Goal: Complete application form: Complete application form

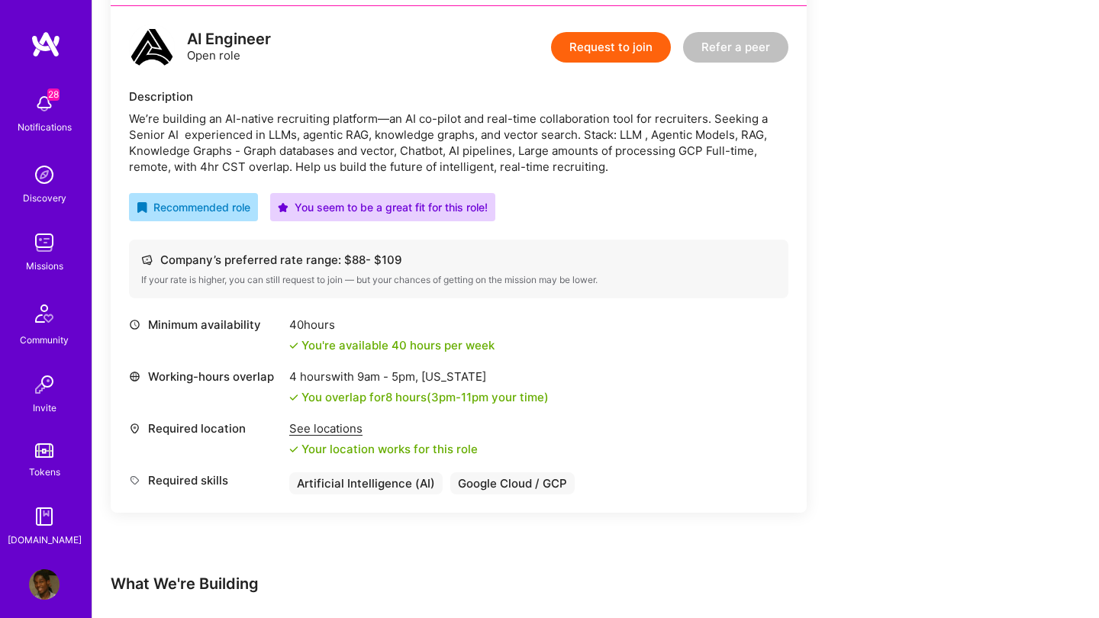
scroll to position [933, 0]
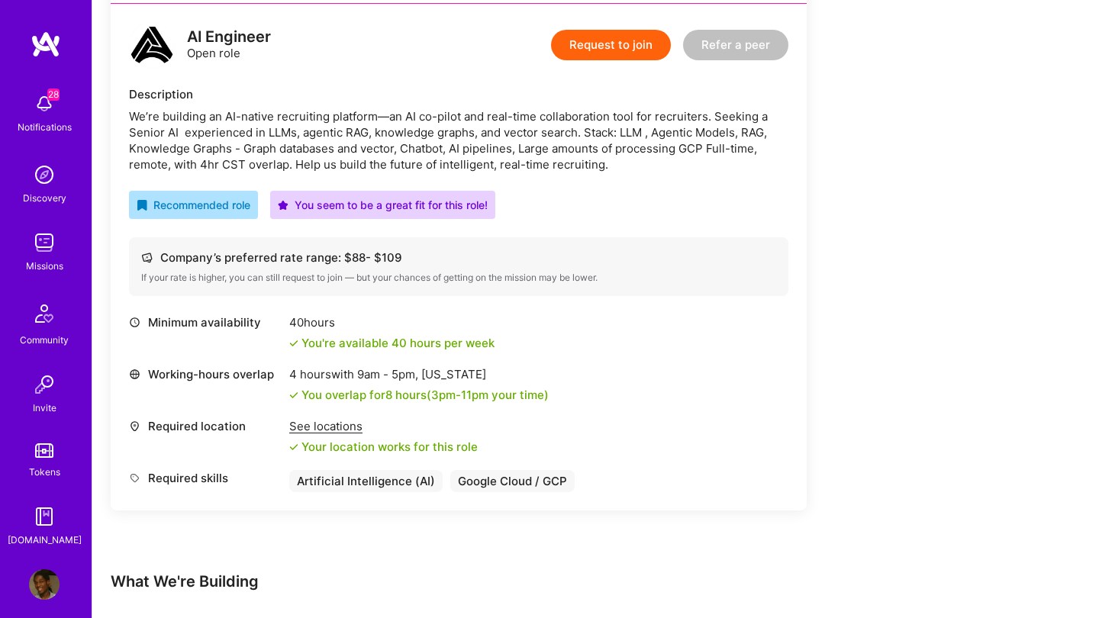
click at [613, 50] on button "Request to join" at bounding box center [611, 45] width 120 height 31
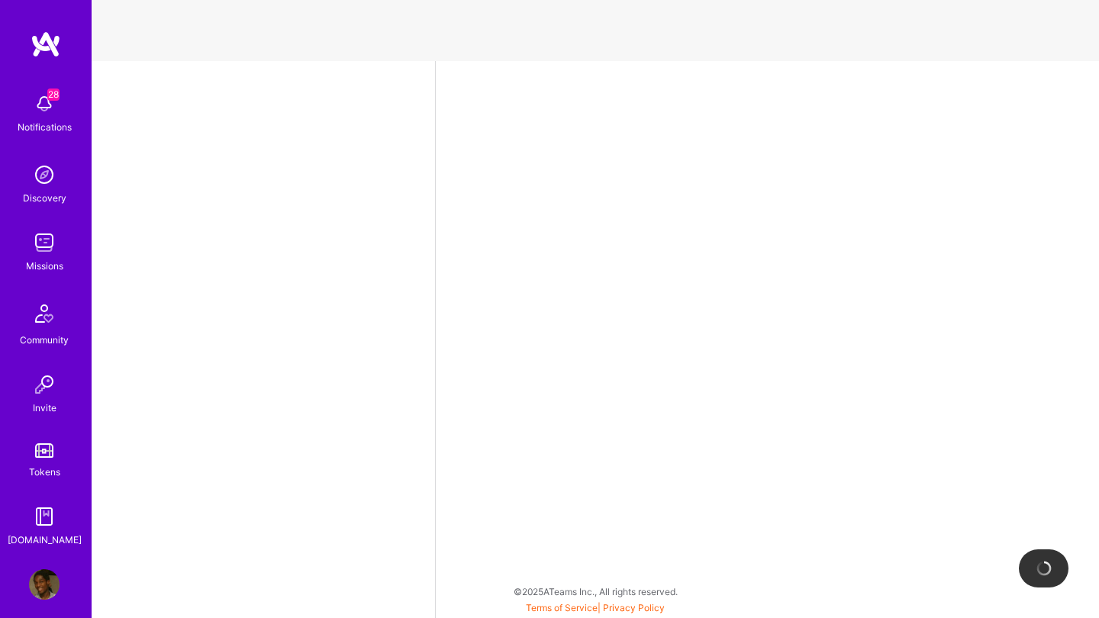
select select "NL"
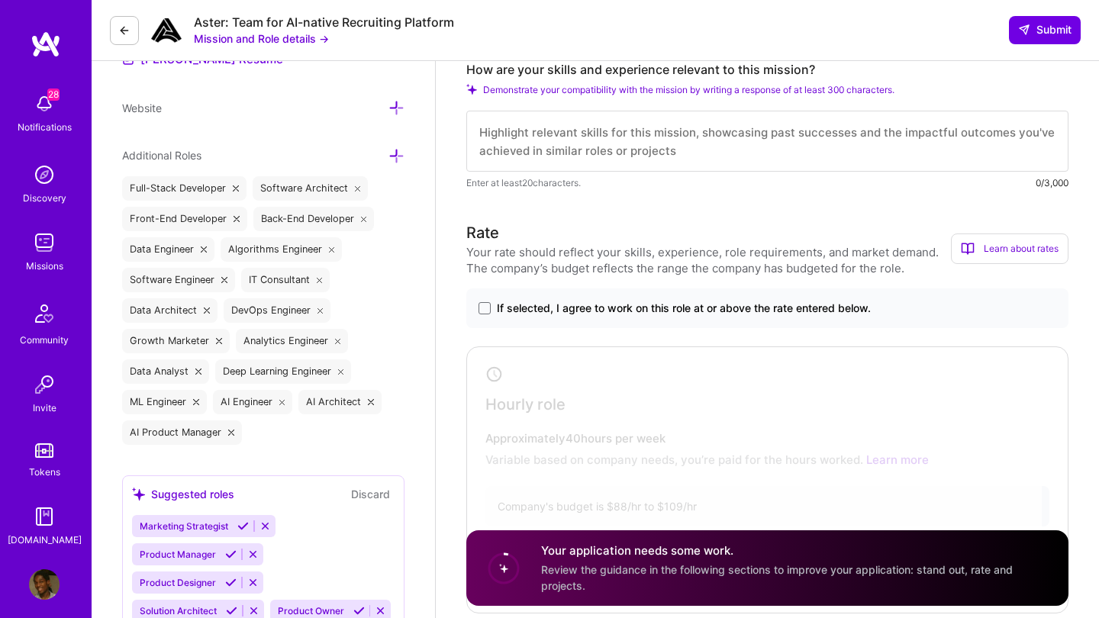
scroll to position [545, 0]
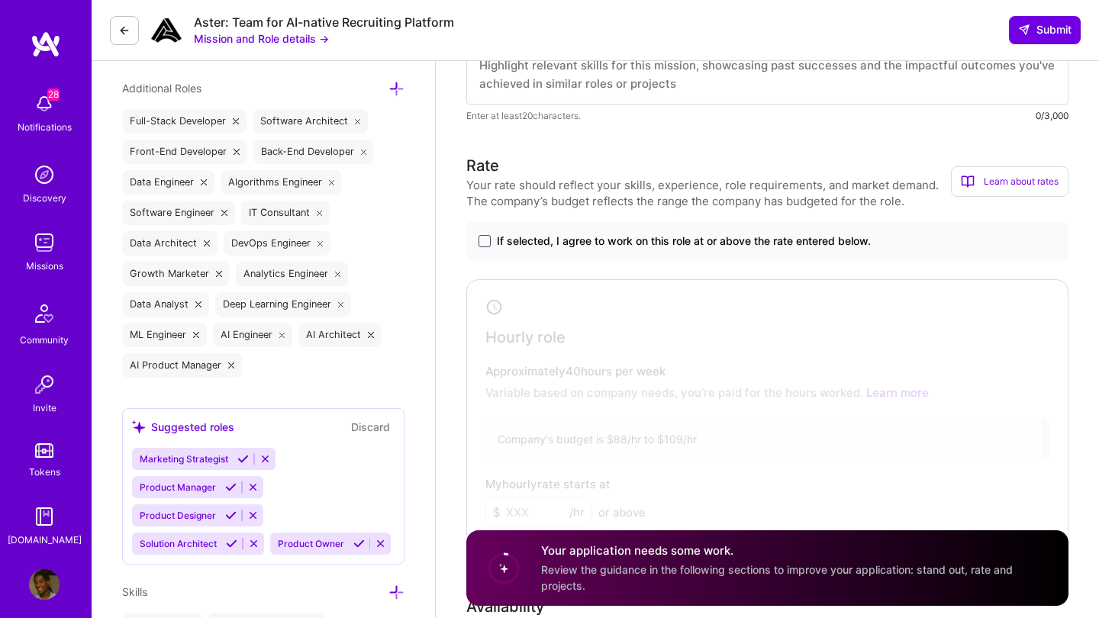
click at [485, 240] on span at bounding box center [485, 241] width 12 height 12
click at [0, 0] on input "If selected, I agree to work on this role at or above the rate entered below." at bounding box center [0, 0] width 0 height 0
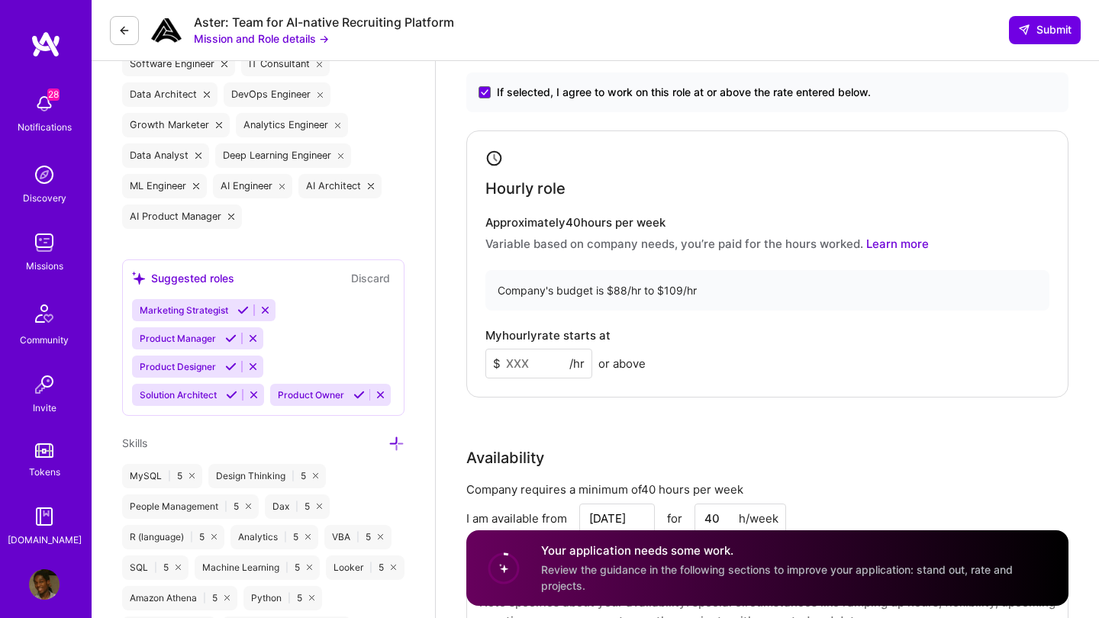
scroll to position [752, 0]
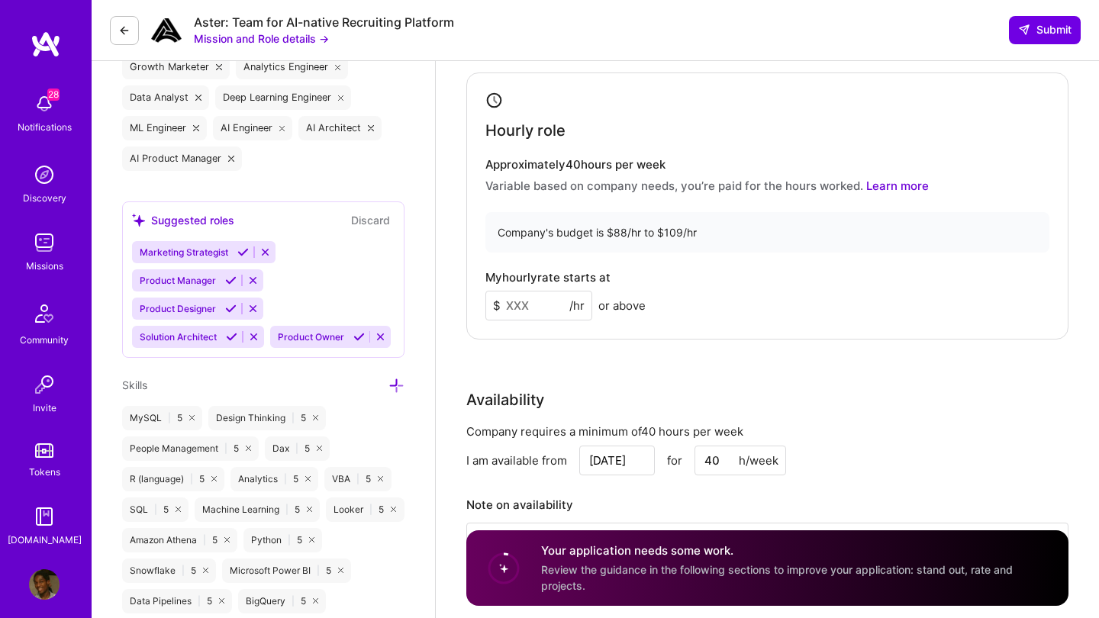
click at [556, 293] on input at bounding box center [539, 306] width 107 height 30
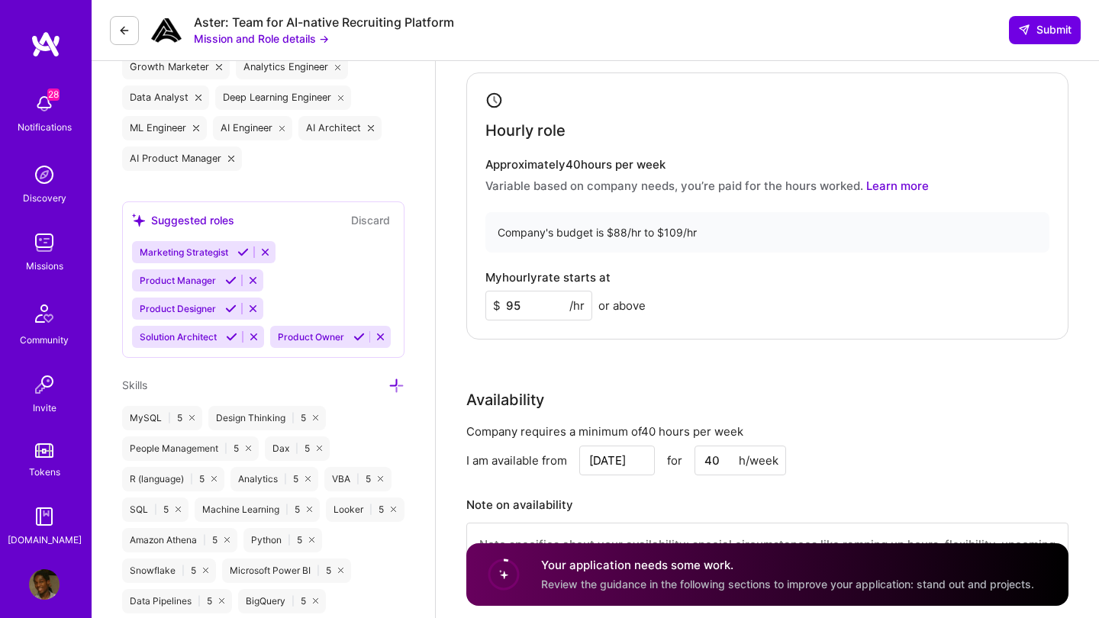
type input "95"
click at [611, 348] on div "Rate Your rate should reflect your skills, experience, role requirements, and m…" at bounding box center [767, 275] width 602 height 657
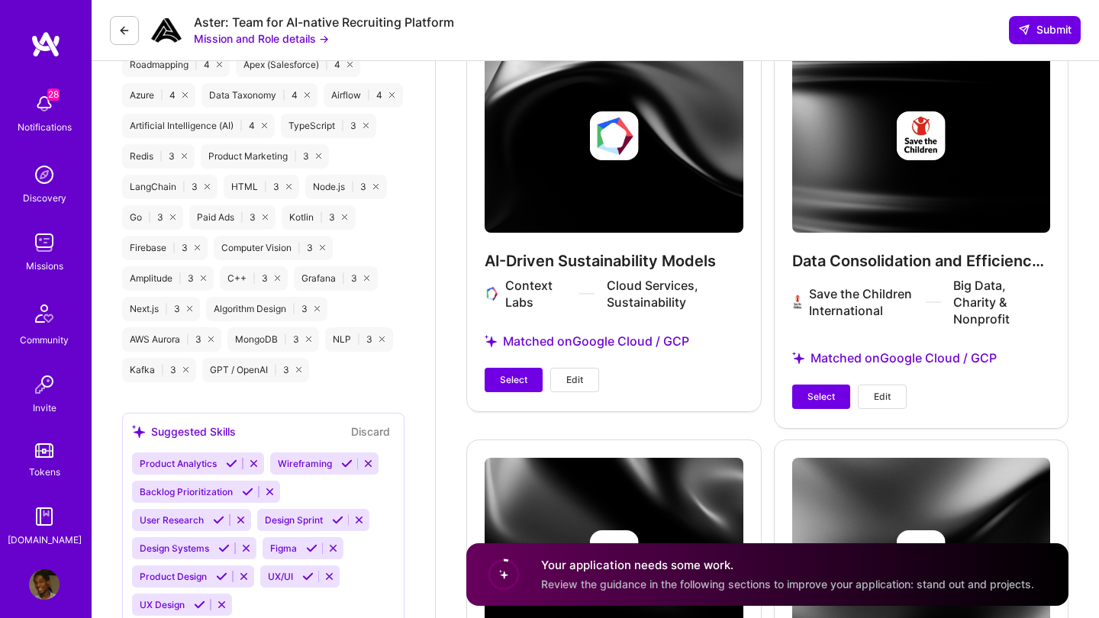
scroll to position [2072, 0]
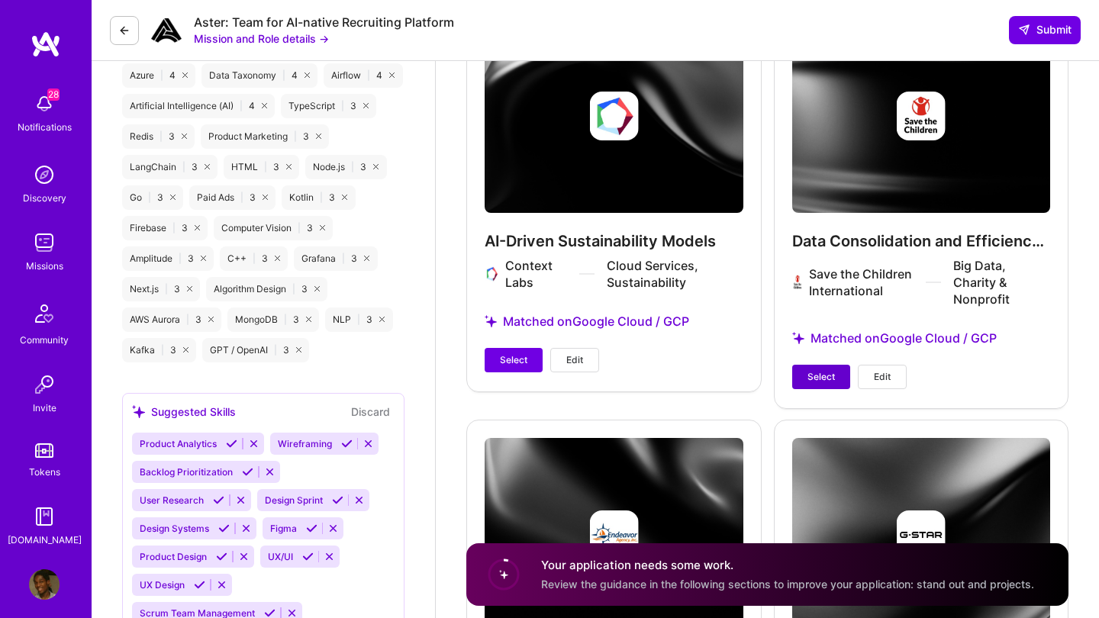
click at [811, 382] on span "Select" at bounding box center [821, 377] width 27 height 14
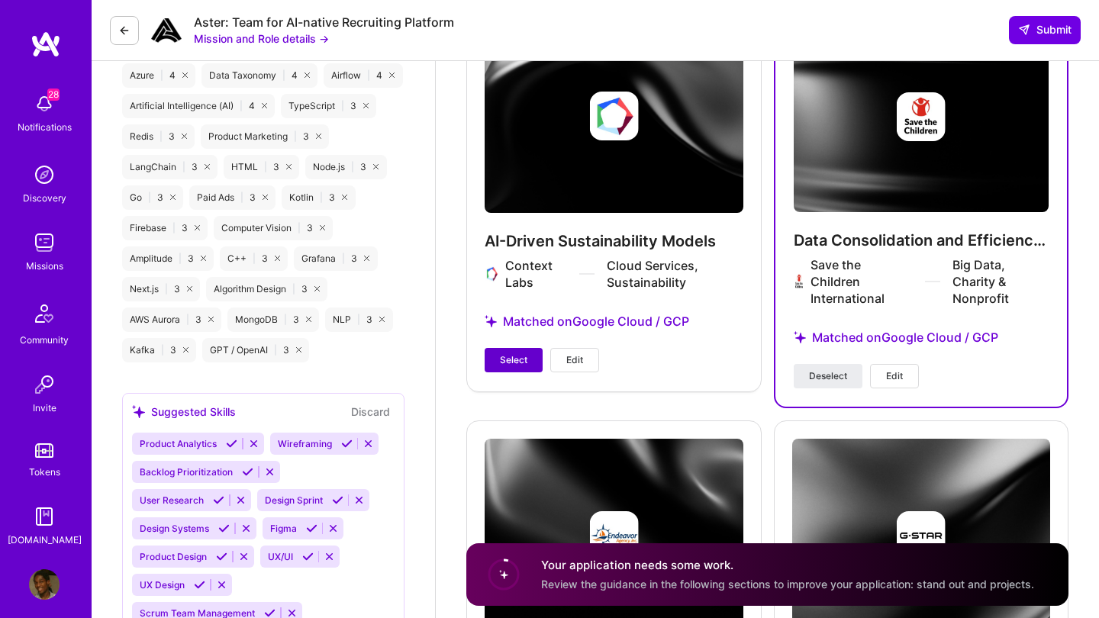
click at [504, 357] on span "Select" at bounding box center [513, 360] width 27 height 14
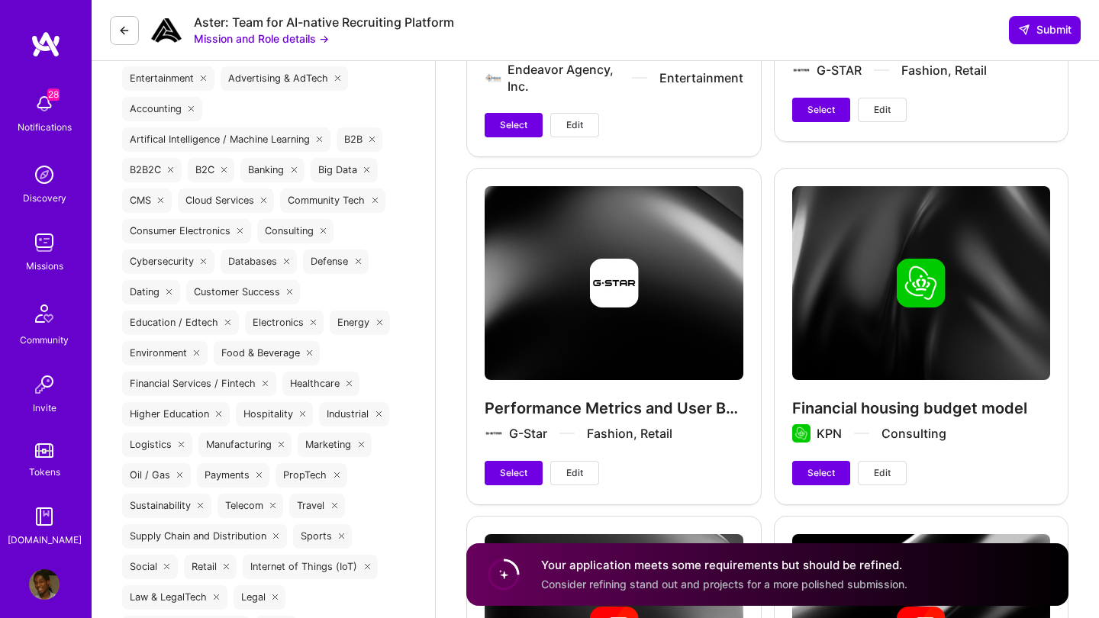
scroll to position [2682, 0]
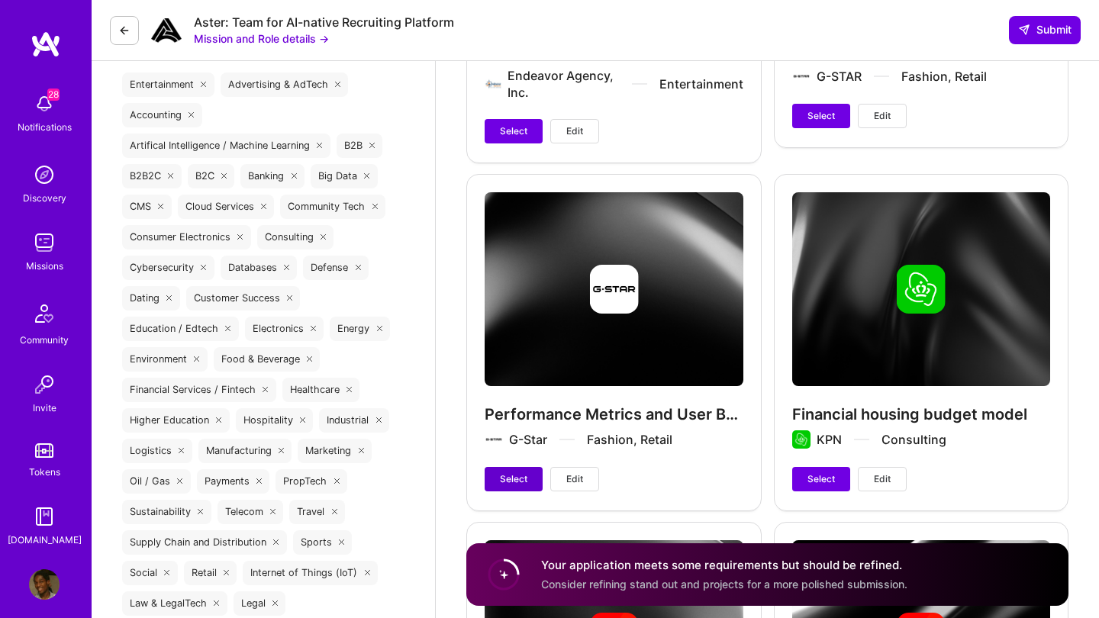
click at [510, 479] on span "Select" at bounding box center [513, 480] width 27 height 14
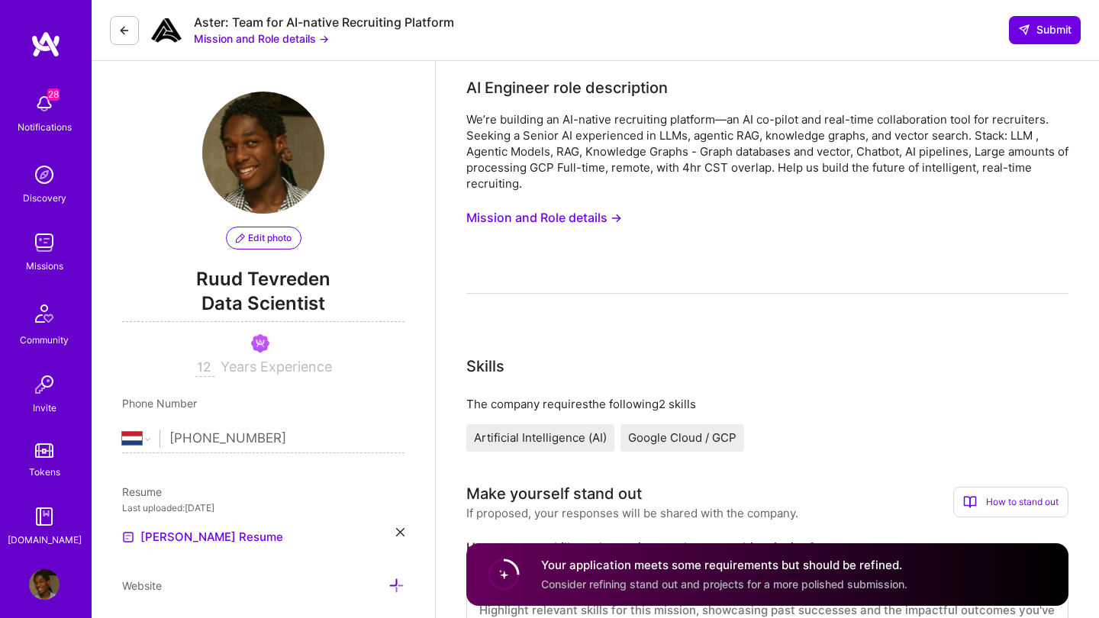
scroll to position [0, 0]
click at [591, 218] on button "Mission and Role details →" at bounding box center [544, 218] width 156 height 28
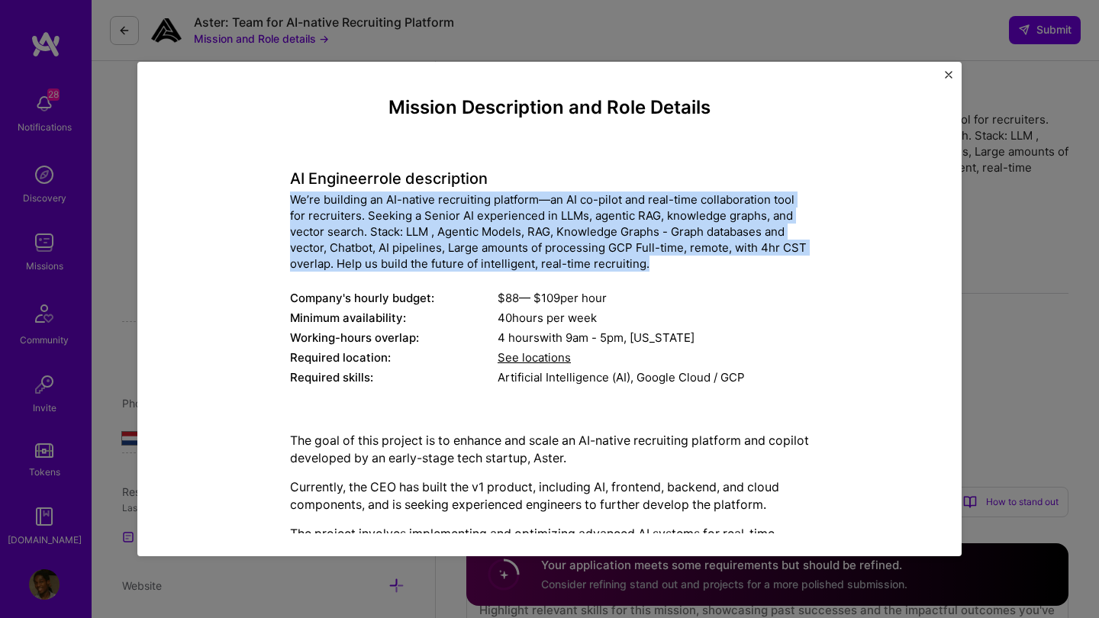
drag, startPoint x: 291, startPoint y: 198, endPoint x: 674, endPoint y: 265, distance: 388.9
click at [674, 265] on div "We’re building an AI-native recruiting platform—an AI co-pilot and real-time co…" at bounding box center [549, 232] width 519 height 80
copy div "We’re building an AI-native recruiting platform—an AI co-pilot and real-time co…"
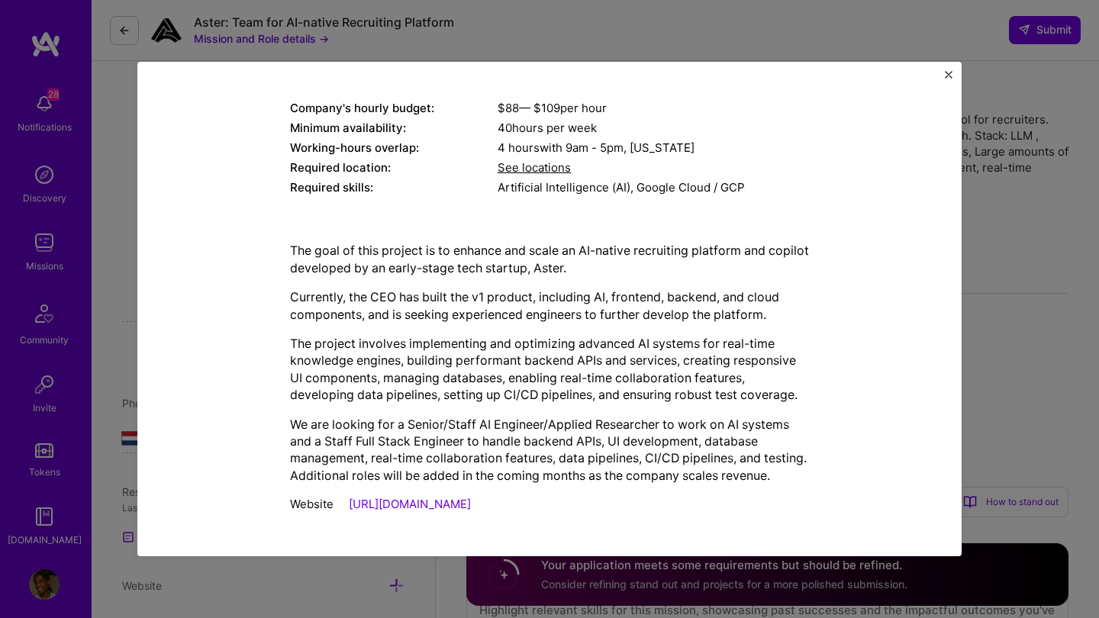
scroll to position [203, 0]
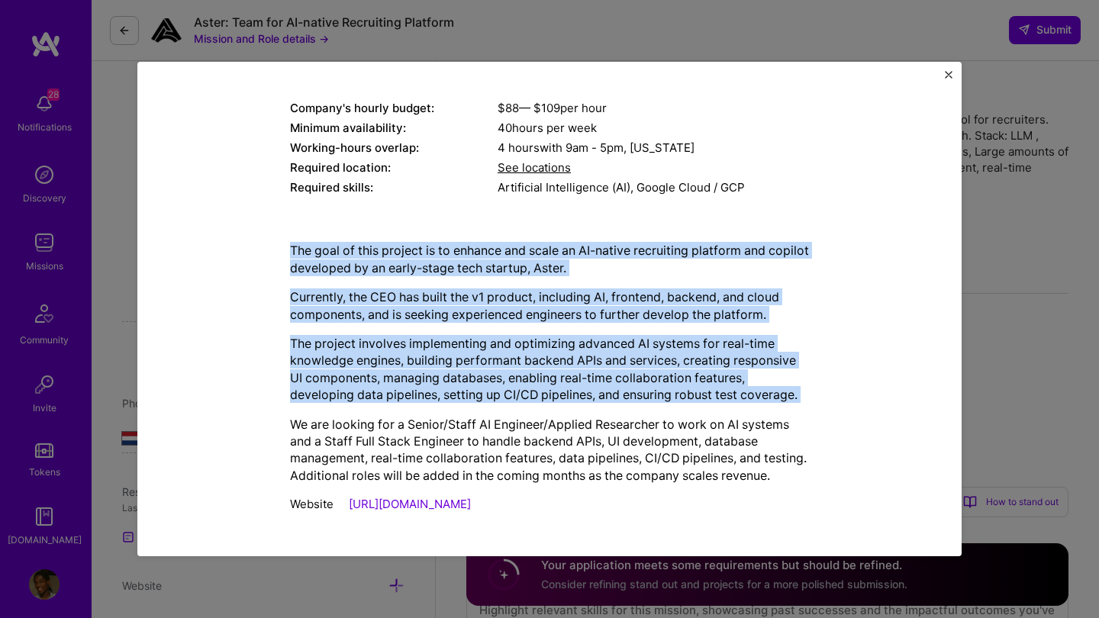
drag, startPoint x: 291, startPoint y: 269, endPoint x: 339, endPoint y: 391, distance: 130.6
click at [340, 389] on div "The goal of this project is to enhance and scale an AI-native recruiting platfo…" at bounding box center [549, 363] width 519 height 242
copy div "The goal of this project is to enhance and scale an AI-native recruiting platfo…"
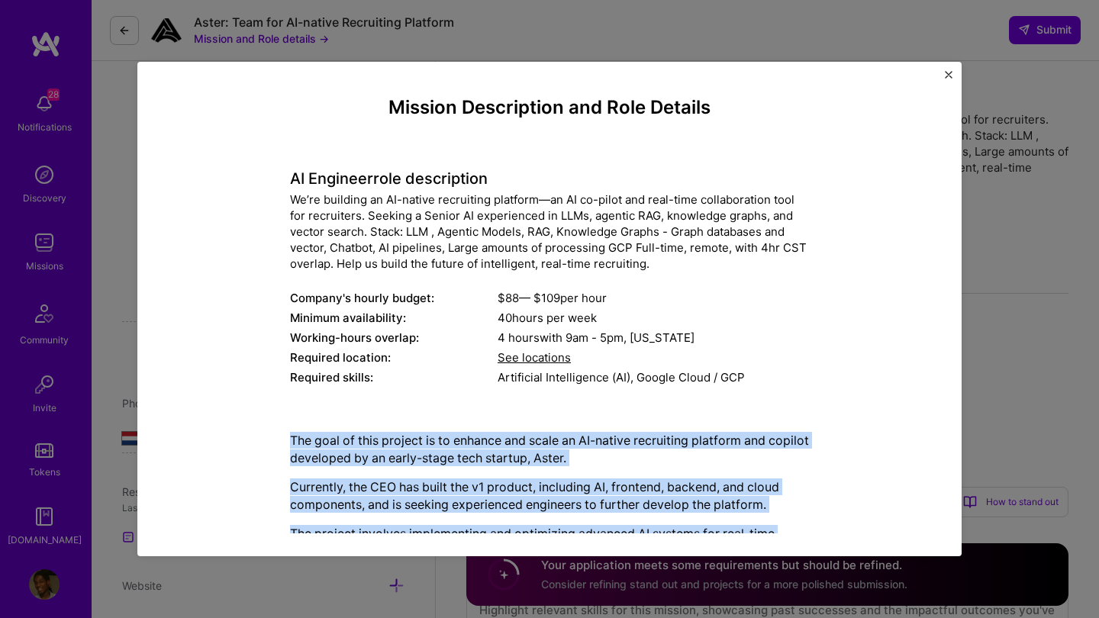
scroll to position [0, 0]
drag, startPoint x: 499, startPoint y: 181, endPoint x: 241, endPoint y: 181, distance: 258.0
click at [241, 181] on div "Mission Description and Role Details AI Engineer role description We’re buildin…" at bounding box center [550, 404] width 754 height 615
copy h4 "AI Engineer role description"
click at [950, 74] on img "Close" at bounding box center [949, 75] width 8 height 8
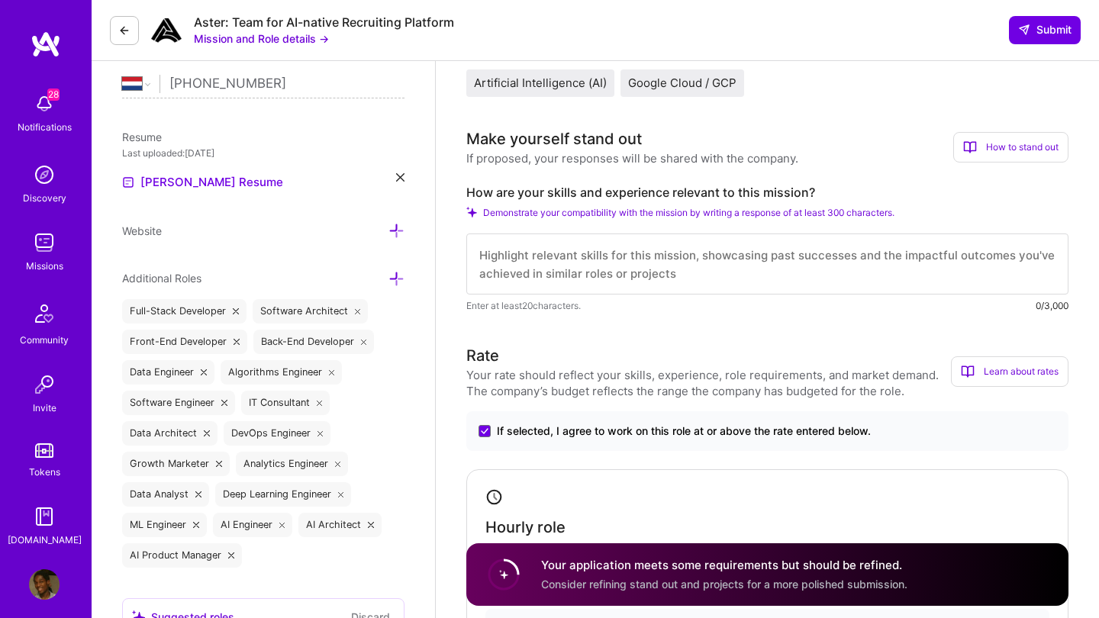
scroll to position [365, 0]
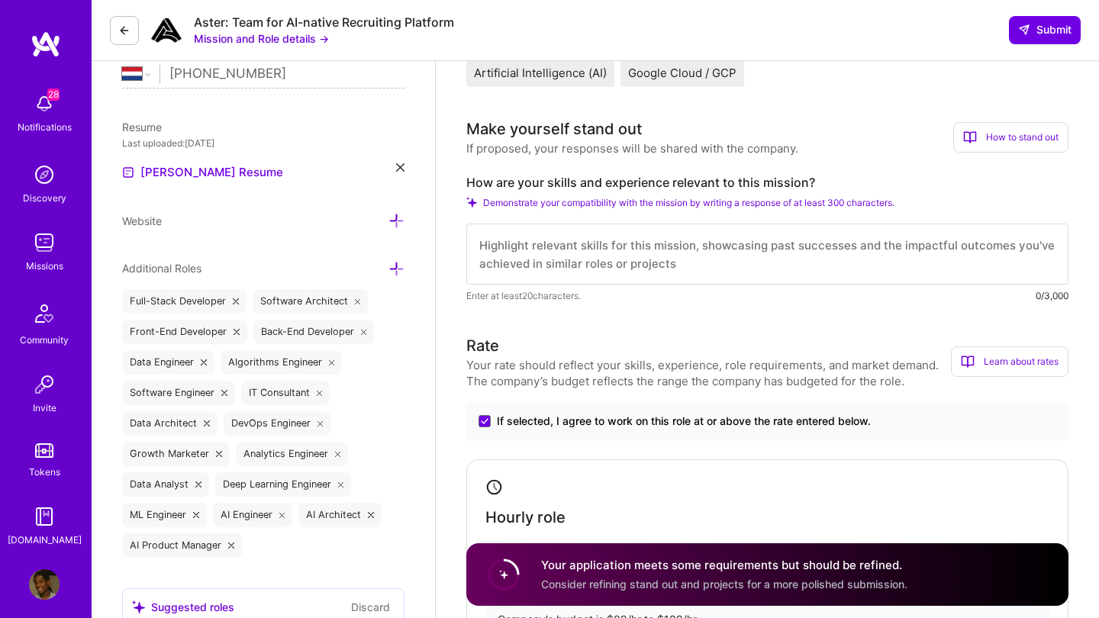
click at [581, 259] on textarea at bounding box center [767, 254] width 602 height 61
paste textarea "My experience aligns closely with Aster’s mission to build an AI-native recruit…"
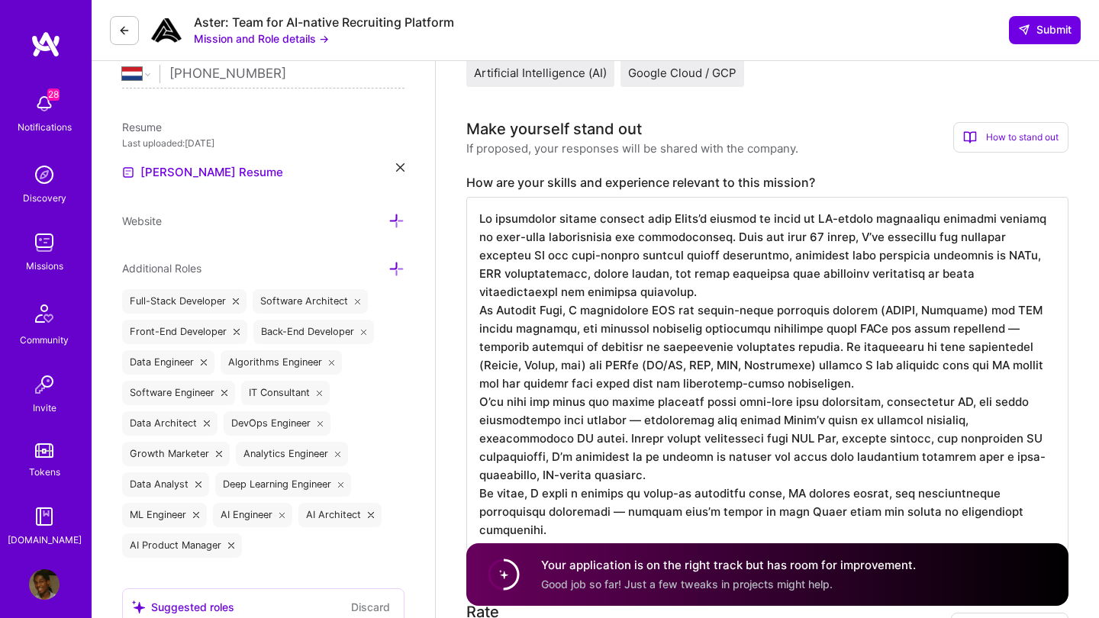
click at [592, 288] on textarea at bounding box center [767, 374] width 602 height 354
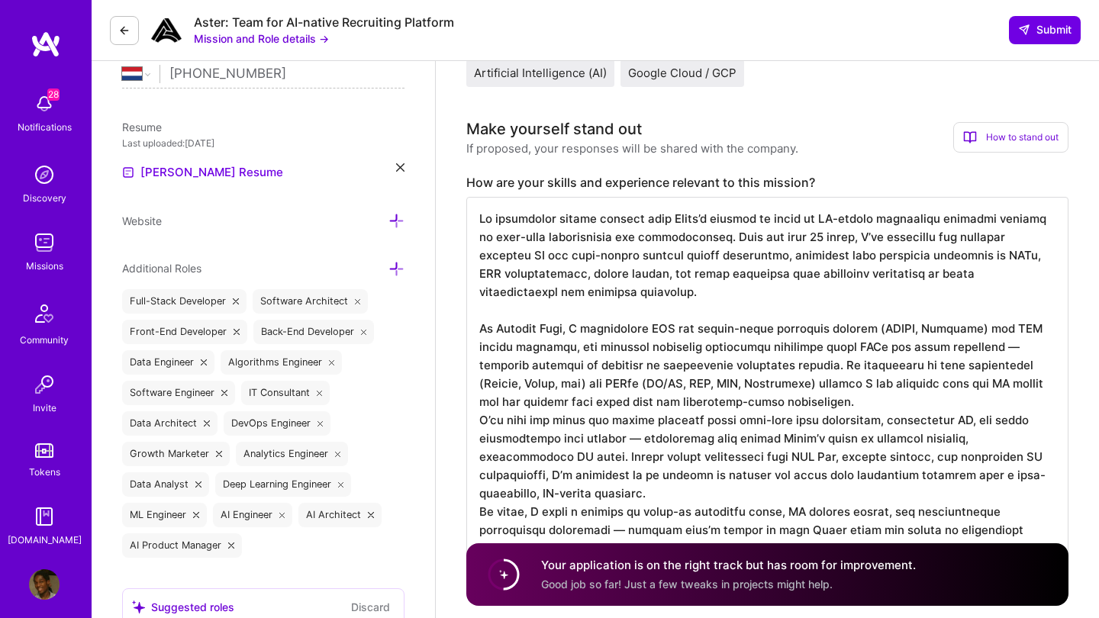
click at [815, 402] on textarea at bounding box center [767, 383] width 602 height 373
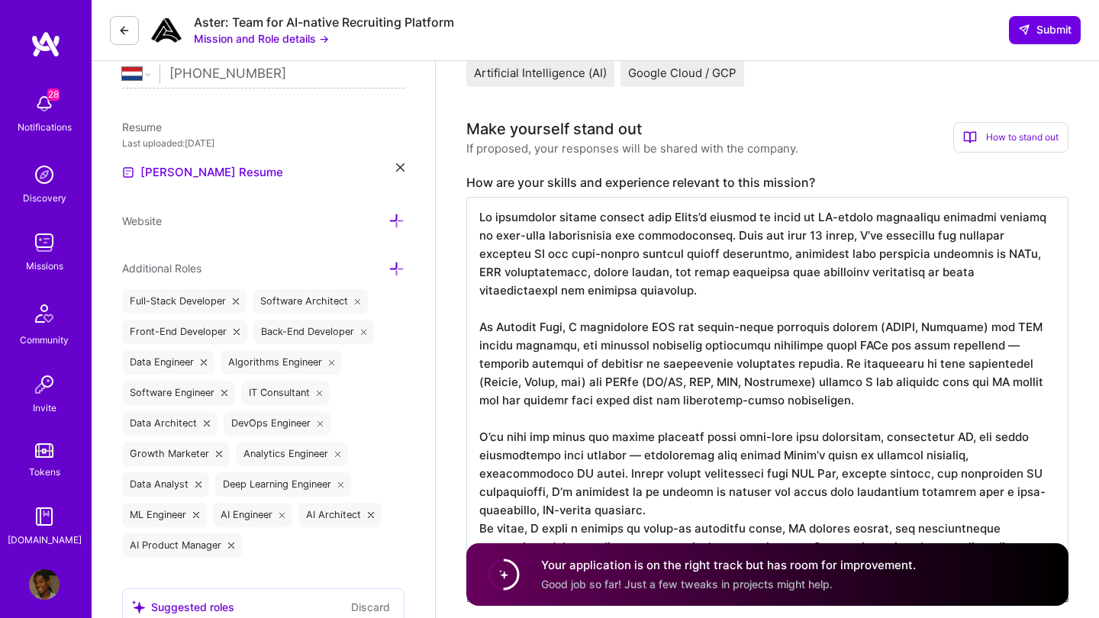
scroll to position [2, 0]
click at [547, 507] on textarea at bounding box center [767, 392] width 602 height 391
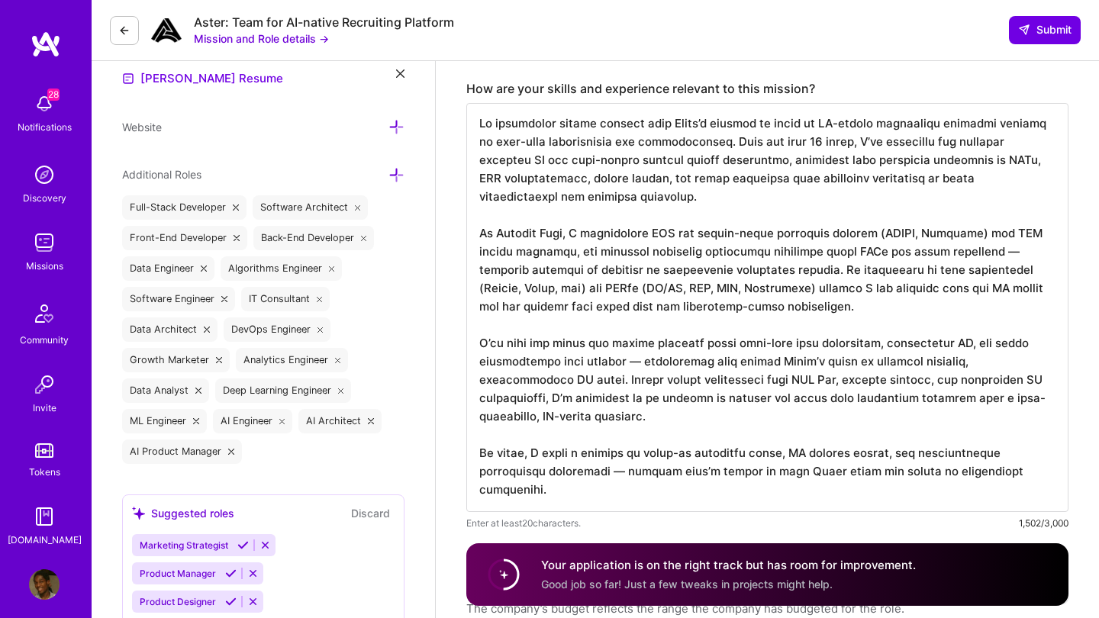
scroll to position [664, 0]
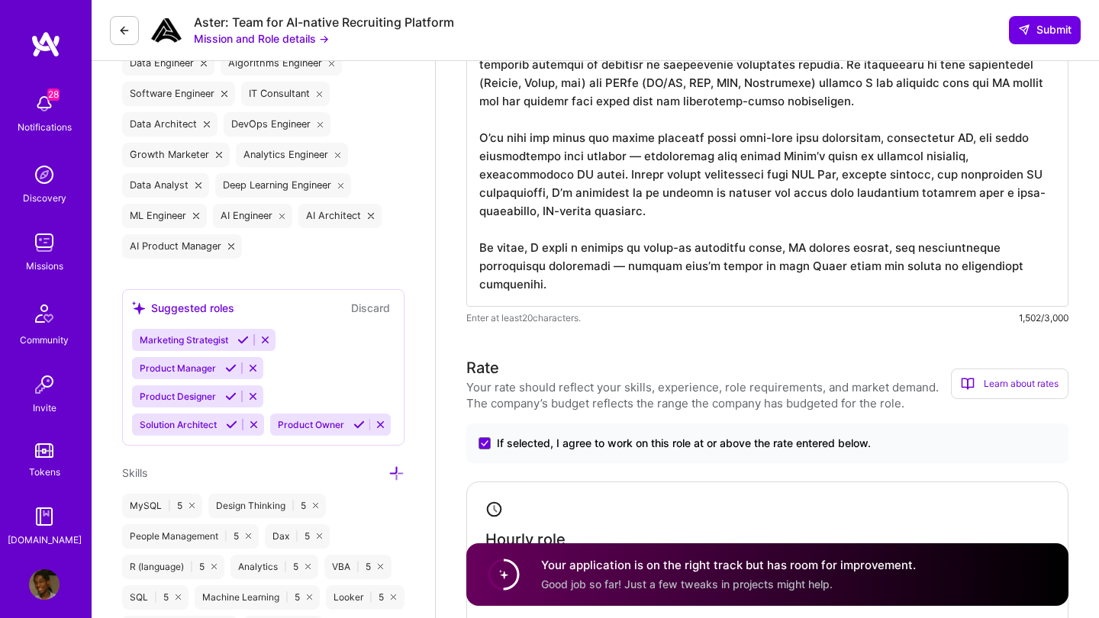
click at [521, 270] on textarea at bounding box center [767, 102] width 602 height 409
click at [510, 302] on textarea at bounding box center [767, 102] width 602 height 409
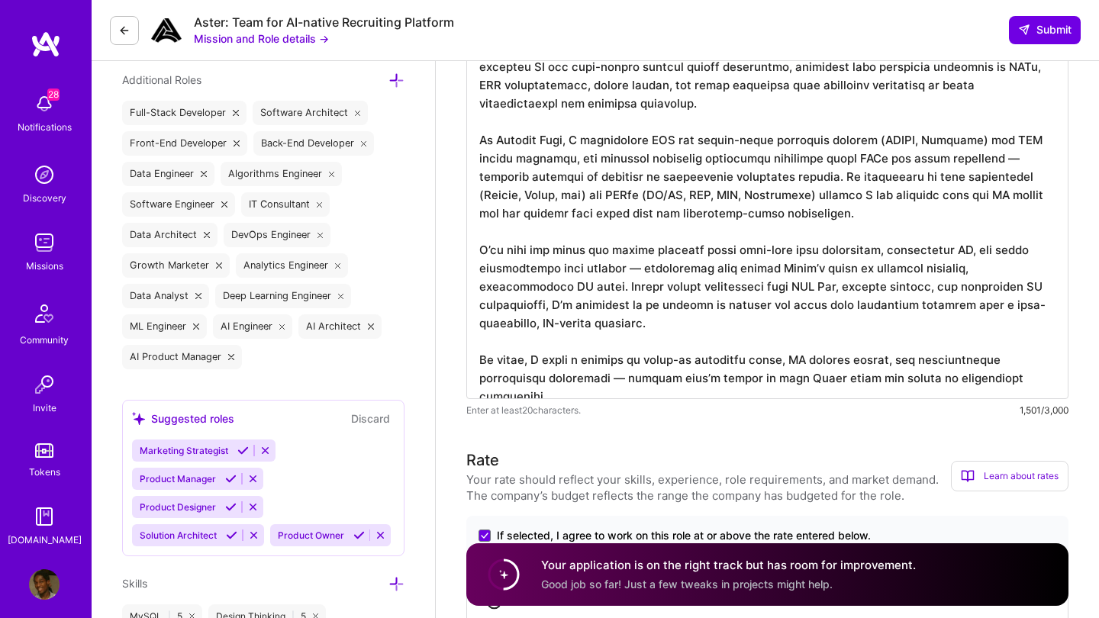
scroll to position [0, 0]
type textarea "My experience aligns closely with Aster’s mission to build an AI-native recruit…"
click at [1045, 28] on span "Submit" at bounding box center [1044, 29] width 53 height 15
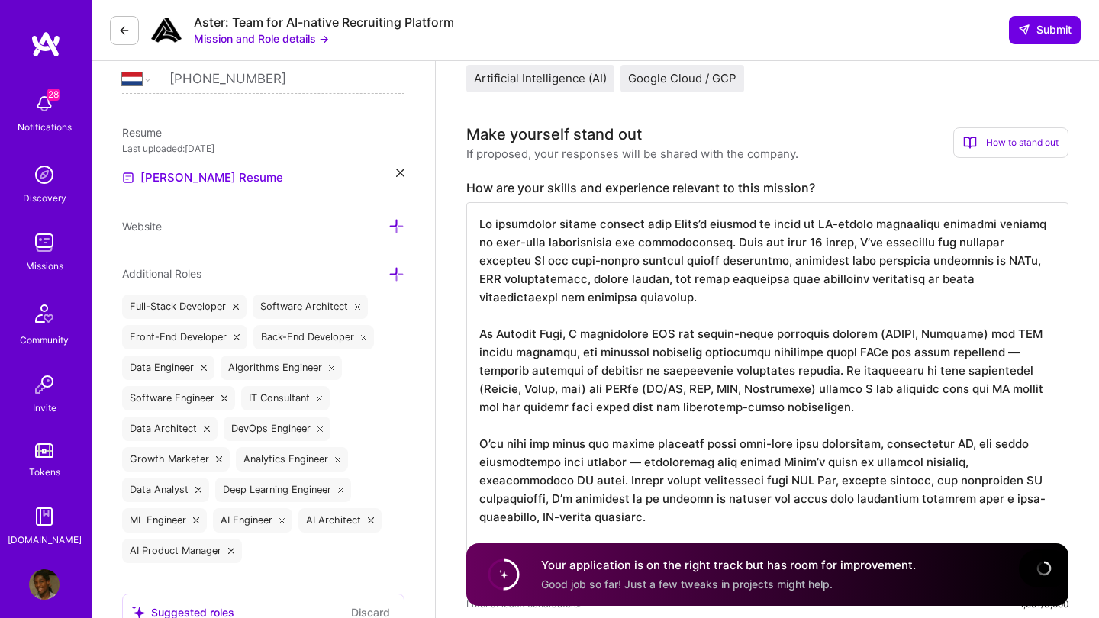
scroll to position [358, 0]
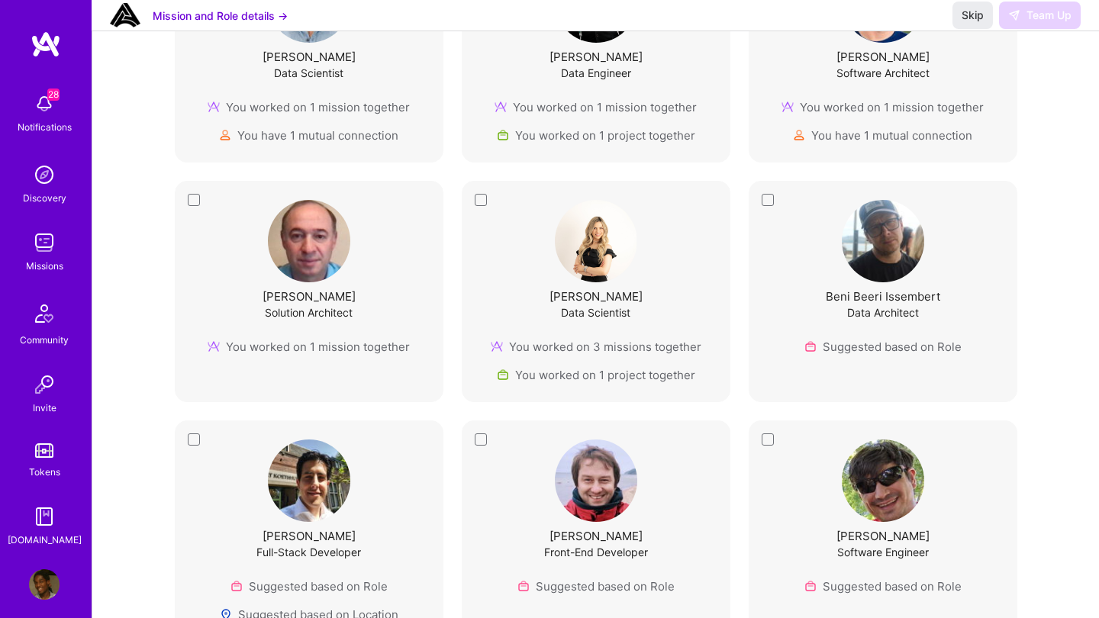
scroll to position [396, 0]
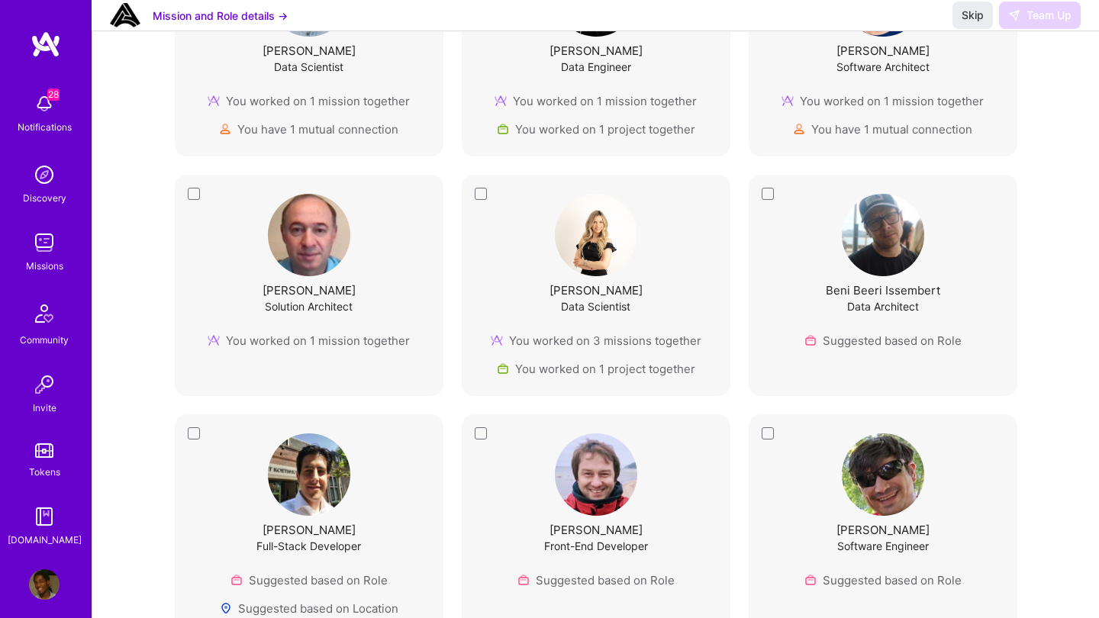
click at [602, 341] on div "You worked on 3 missions together" at bounding box center [596, 341] width 211 height 16
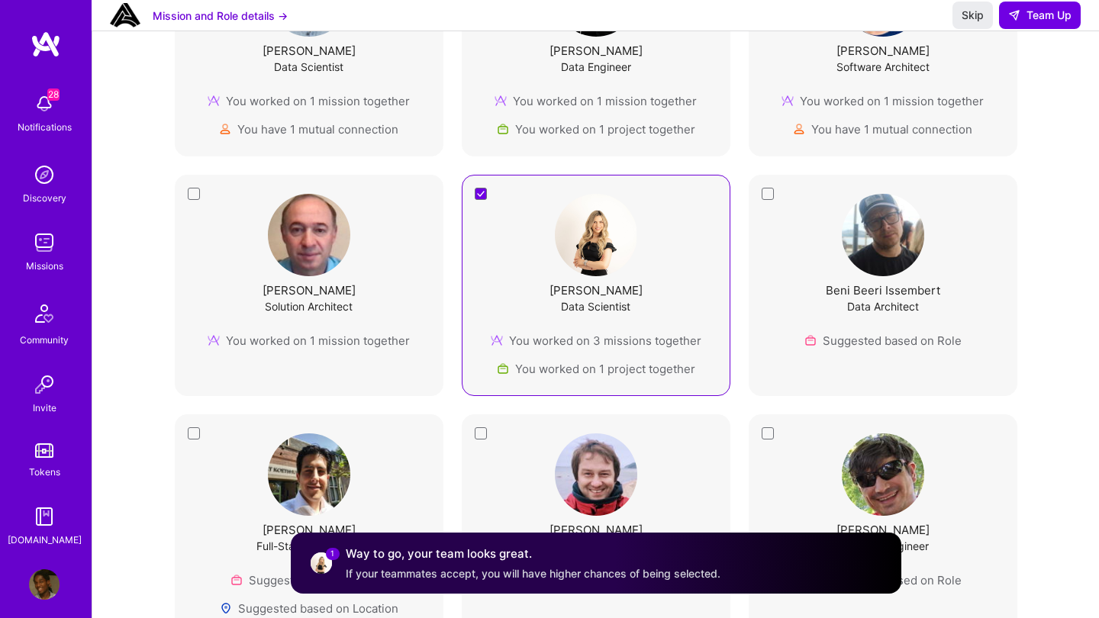
click at [602, 341] on div "You worked on 3 missions together" at bounding box center [596, 341] width 211 height 16
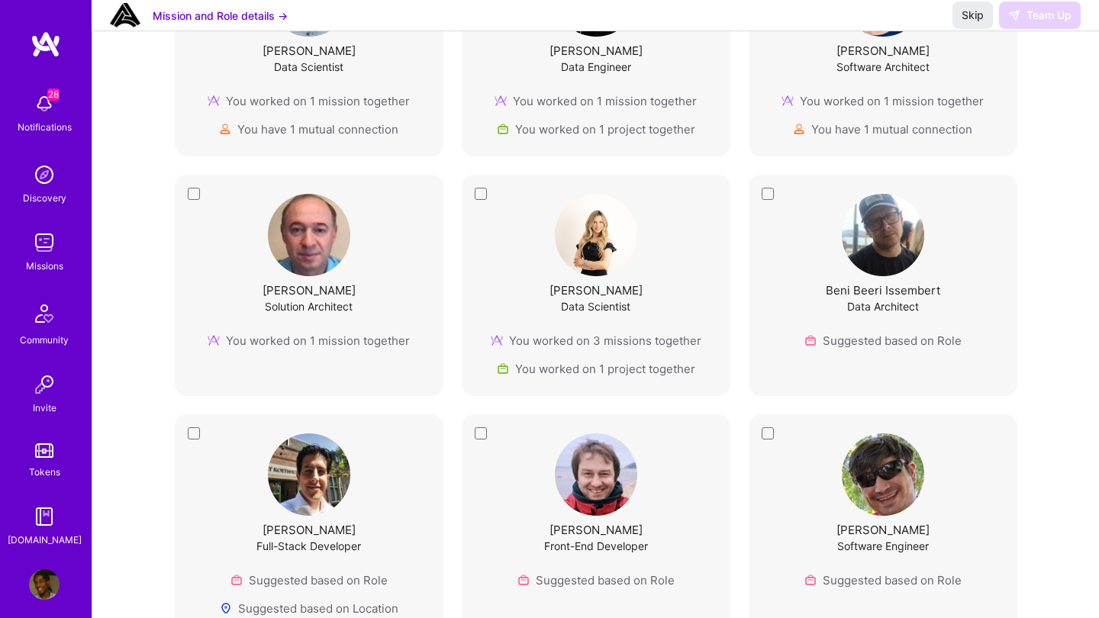
click at [595, 264] on img at bounding box center [596, 235] width 82 height 82
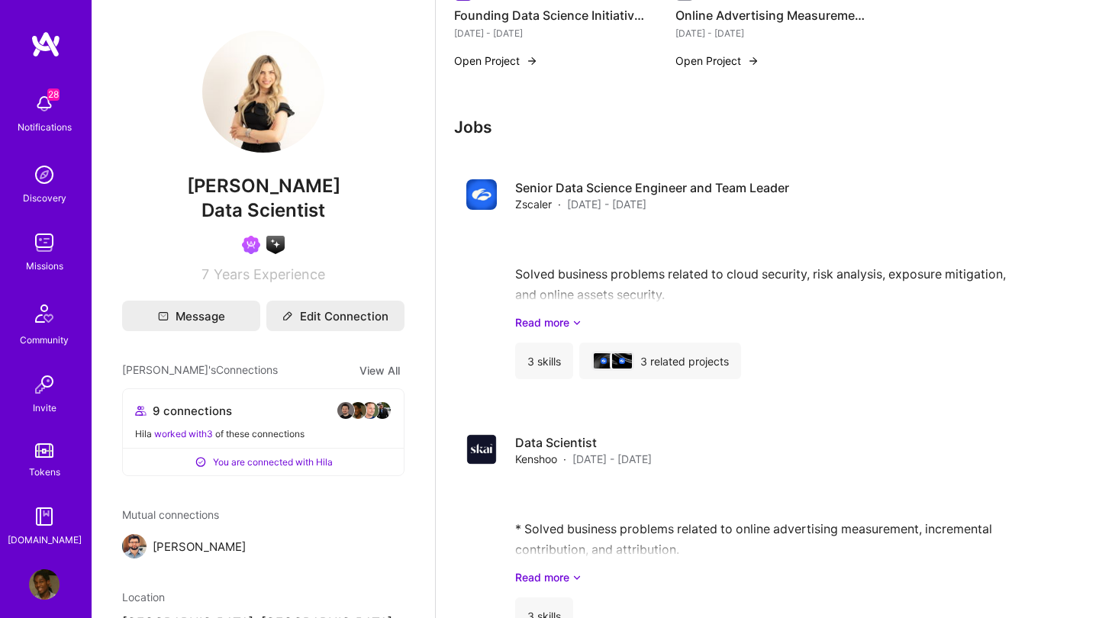
scroll to position [1375, 0]
